Goal: Task Accomplishment & Management: Use online tool/utility

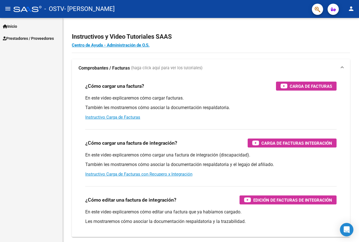
click at [35, 38] on span "Prestadores / Proveedores" at bounding box center [28, 38] width 51 height 6
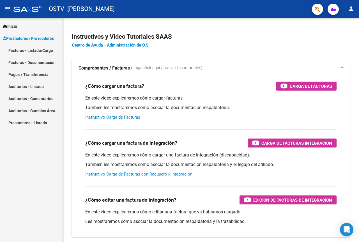
click at [37, 49] on link "Facturas - Listado/Carga" at bounding box center [31, 50] width 62 height 12
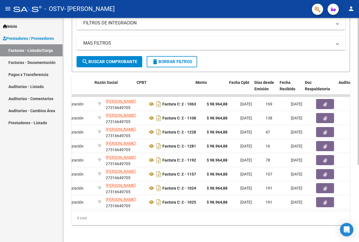
scroll to position [0, 134]
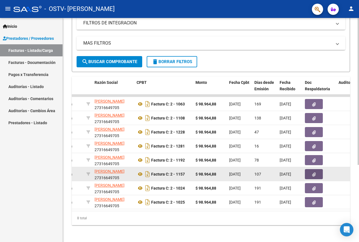
click at [317, 175] on button "button" at bounding box center [313, 174] width 18 height 10
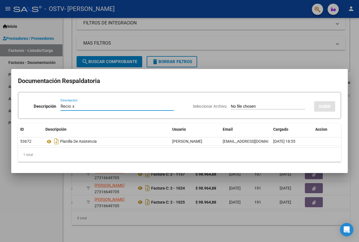
type input "Recio x"
click at [259, 105] on input "Seleccionar Archivo" at bounding box center [268, 106] width 74 height 5
type input "C:\fakepath\Recibo x Schiappacasse enero, febrero y marzo 2025.pdf"
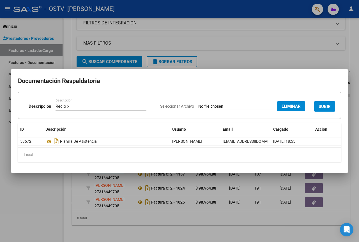
click at [319, 106] on span "SUBIR" at bounding box center [324, 106] width 12 height 5
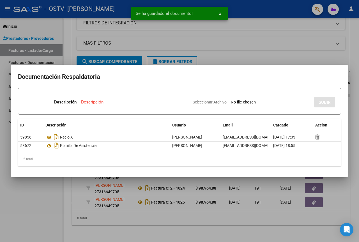
click at [224, 233] on div at bounding box center [179, 121] width 359 height 242
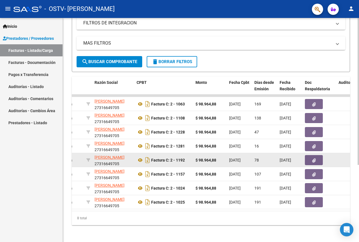
click at [306, 160] on button "button" at bounding box center [313, 160] width 18 height 10
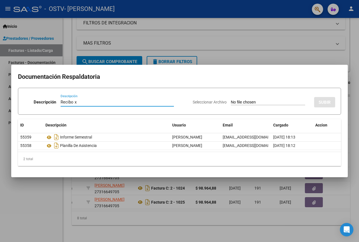
type input "Recibo x"
click at [259, 102] on input "Seleccionar Archivo" at bounding box center [268, 102] width 74 height 5
type input "C:\fakepath\Recibo x Schiappacasse abril.pdf"
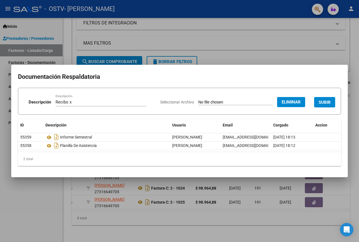
click at [329, 102] on span "SUBIR" at bounding box center [324, 102] width 12 height 5
